Goal: Navigation & Orientation: Find specific page/section

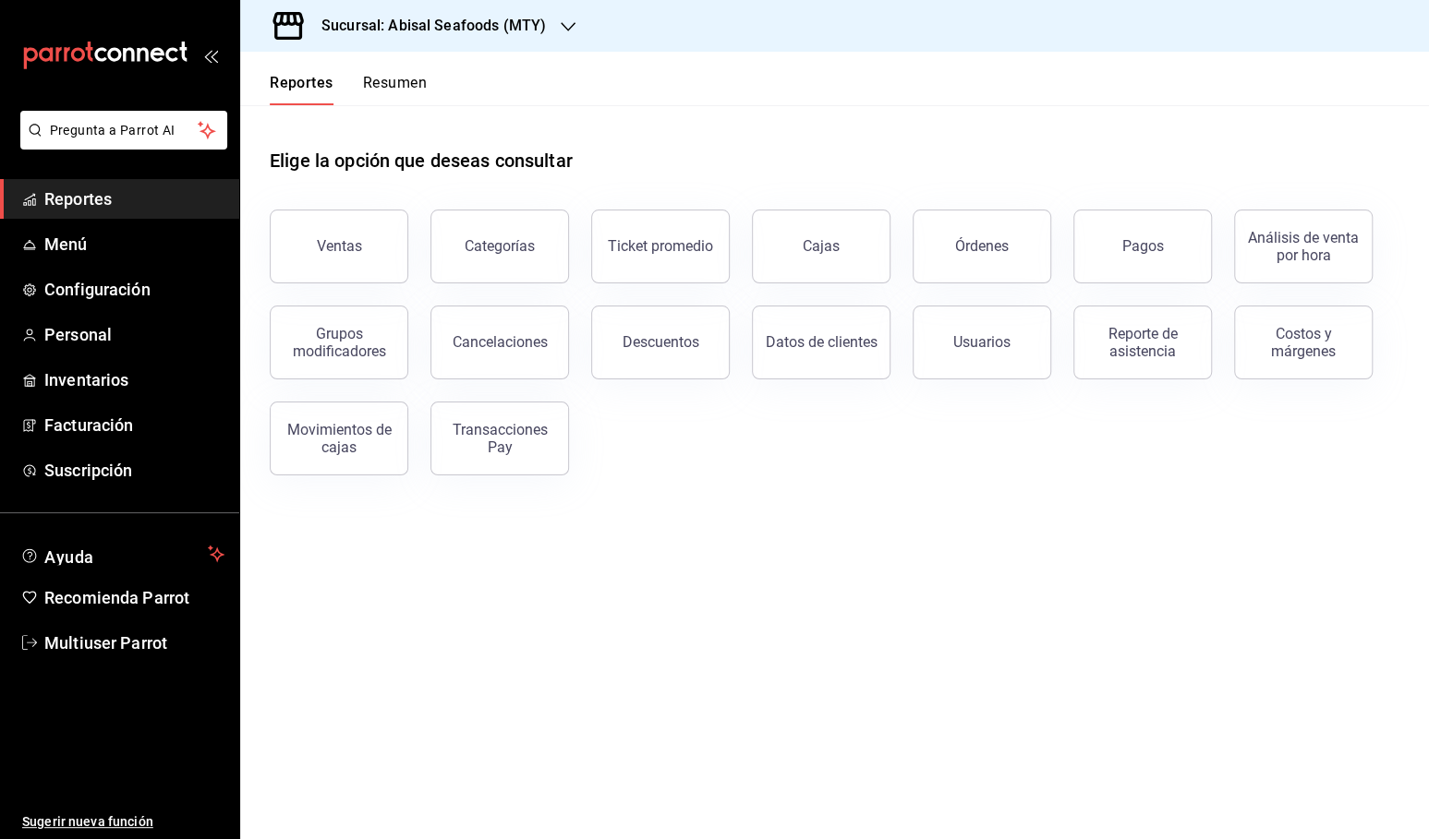
click at [94, 54] on icon "mailbox folders" at bounding box center [100, 54] width 12 height 14
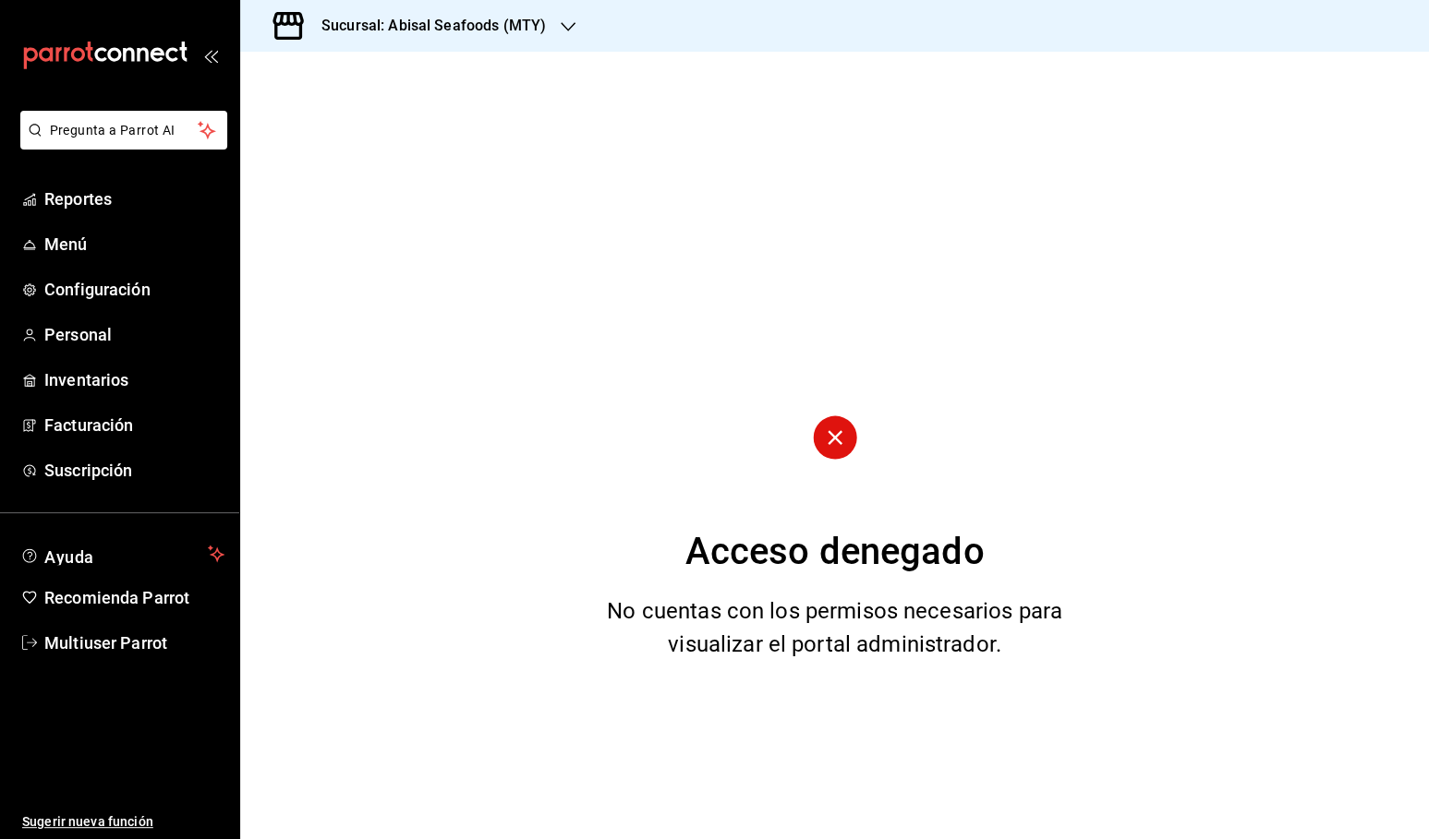
click at [94, 54] on icon "mailbox folders" at bounding box center [100, 54] width 12 height 14
click at [78, 647] on span "Multiuser Parrot" at bounding box center [134, 643] width 180 height 25
